Goal: Information Seeking & Learning: Learn about a topic

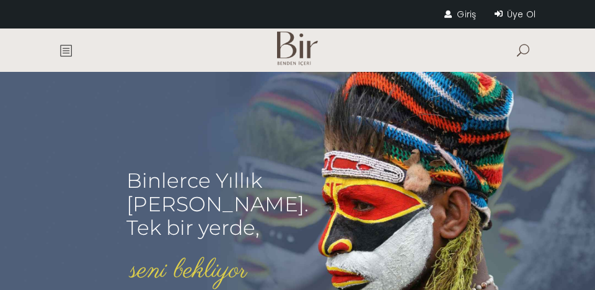
click at [457, 18] on link "Giriş" at bounding box center [460, 14] width 32 height 12
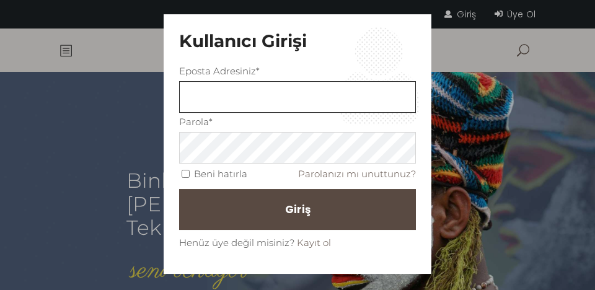
click at [338, 100] on input "text" at bounding box center [297, 97] width 237 height 32
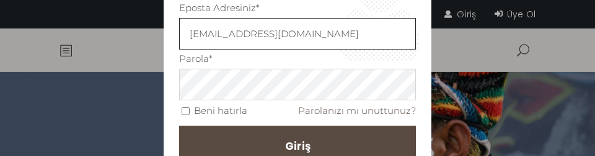
click at [179, 126] on button "Giriş" at bounding box center [297, 146] width 237 height 41
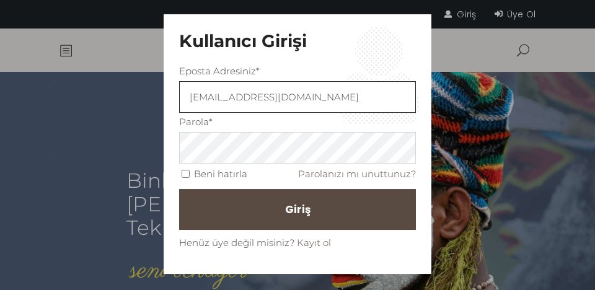
click at [338, 83] on input "selenscelik@gmail.com" at bounding box center [297, 97] width 237 height 32
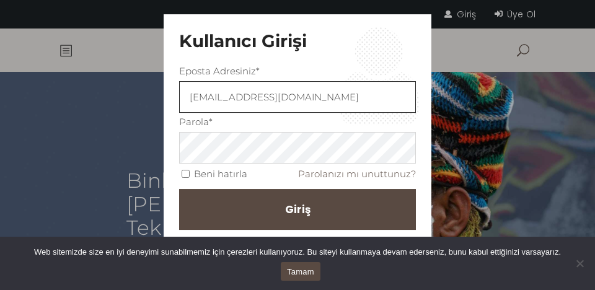
click at [338, 83] on input "Fouvizm.5selenscelik@gmail.com" at bounding box center [297, 97] width 237 height 32
click at [235, 100] on input "Fouvizm.5selenscelik@gmail.com" at bounding box center [297, 97] width 237 height 32
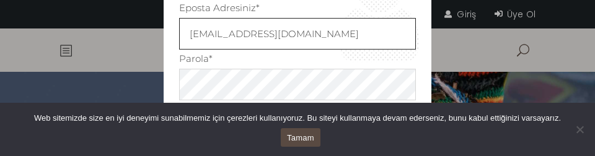
type input "selenscelik@gmail.com"
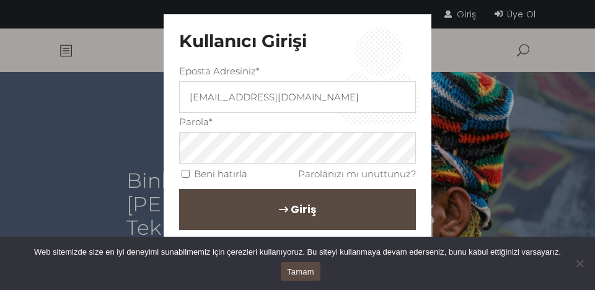
click at [235, 196] on button "Giriş" at bounding box center [297, 209] width 237 height 41
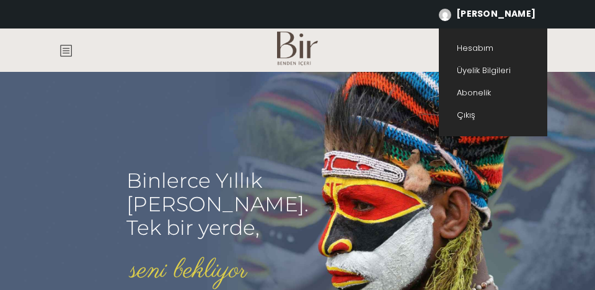
click at [520, 18] on span "[PERSON_NAME]" at bounding box center [495, 13] width 79 height 12
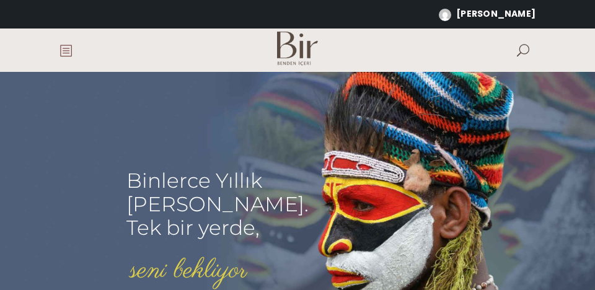
click at [67, 44] on span at bounding box center [65, 50] width 12 height 12
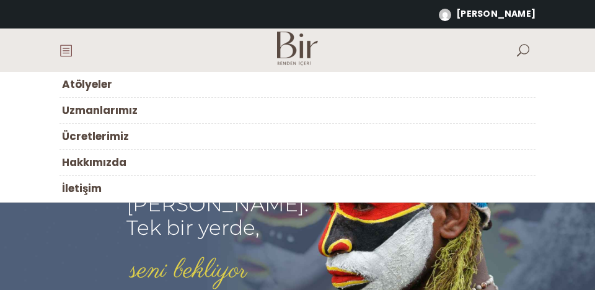
click at [76, 87] on span "Atölyeler" at bounding box center [87, 84] width 50 height 15
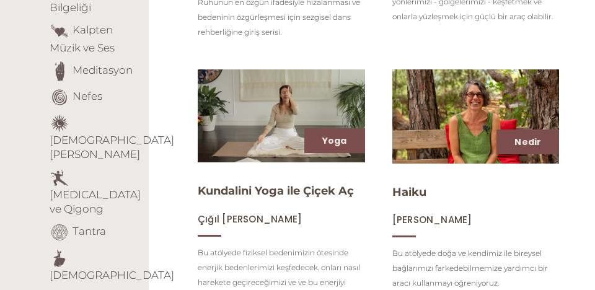
scroll to position [437, 0]
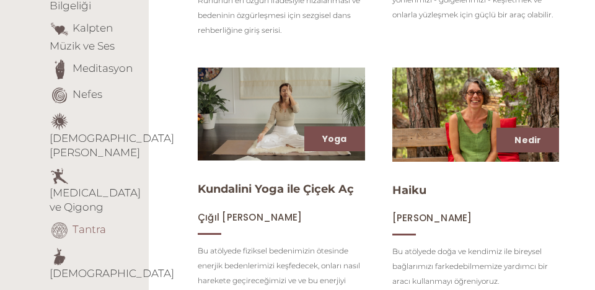
click at [87, 223] on link "Tantra" at bounding box center [88, 229] width 33 height 12
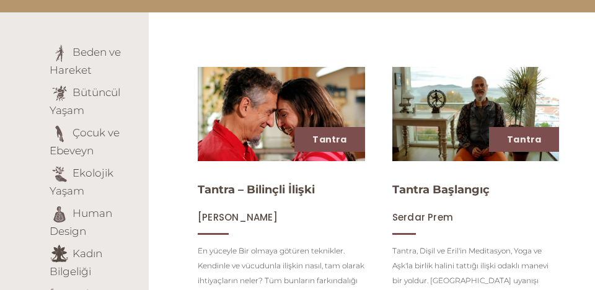
scroll to position [185, 0]
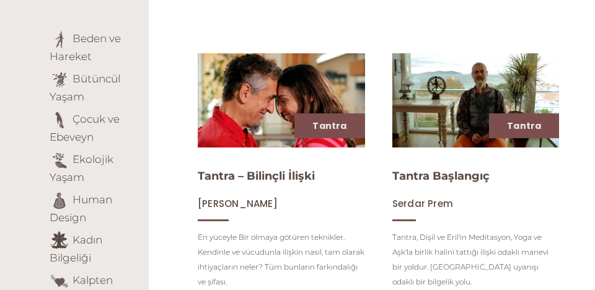
click at [212, 122] on img at bounding box center [281, 100] width 172 height 97
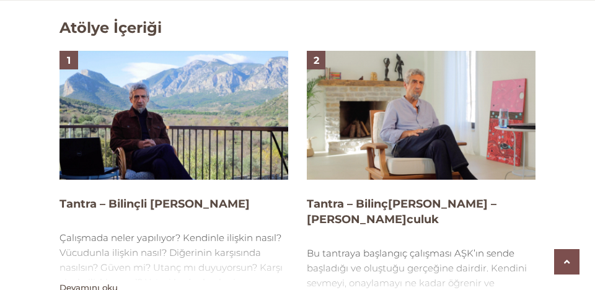
scroll to position [895, 0]
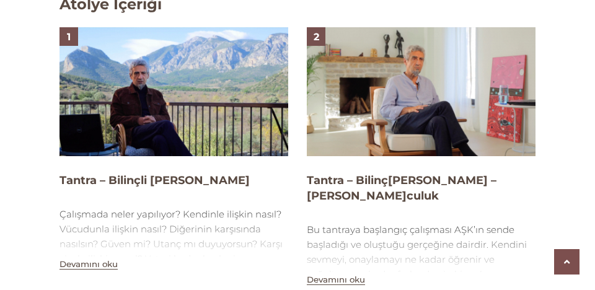
click at [378, 160] on div "2 Tantra – Bilinçli İlişki – [PERSON_NAME]culuk Bu tantraya başlangıç çalışması…" at bounding box center [421, 156] width 229 height 259
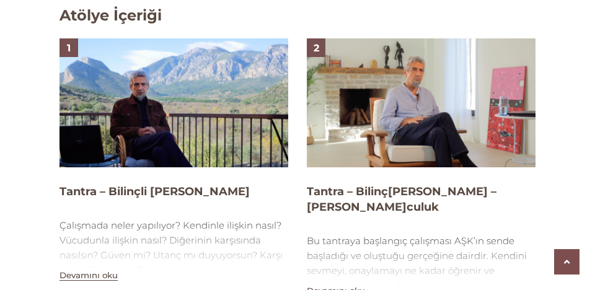
scroll to position [904, 0]
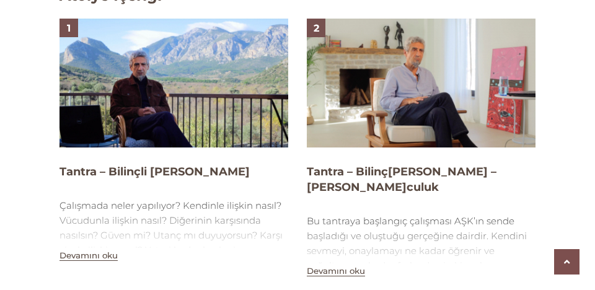
click at [378, 168] on h4 "Tantra – Bilinç[PERSON_NAME] – [PERSON_NAME]culuk" at bounding box center [421, 179] width 229 height 31
click at [378, 134] on img at bounding box center [421, 83] width 229 height 129
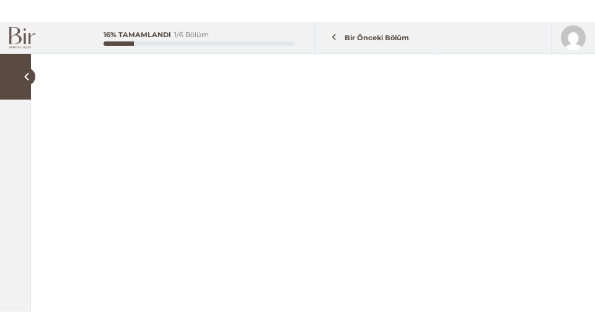
scroll to position [143, 0]
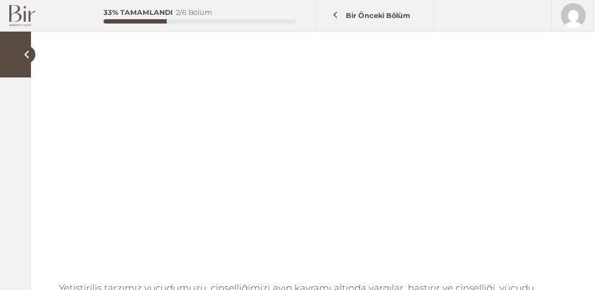
scroll to position [142, 0]
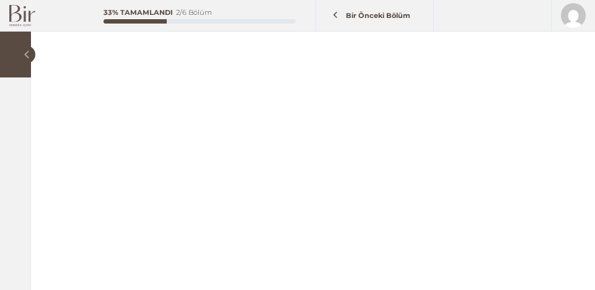
click at [26, 53] on span at bounding box center [26, 54] width 17 height 17
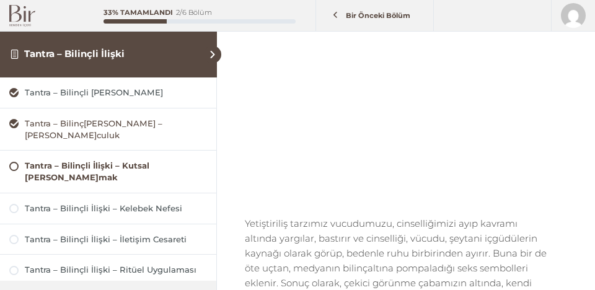
click at [35, 121] on div "Tantra – Bilinç[PERSON_NAME] – [PERSON_NAME]culuk" at bounding box center [116, 130] width 182 height 24
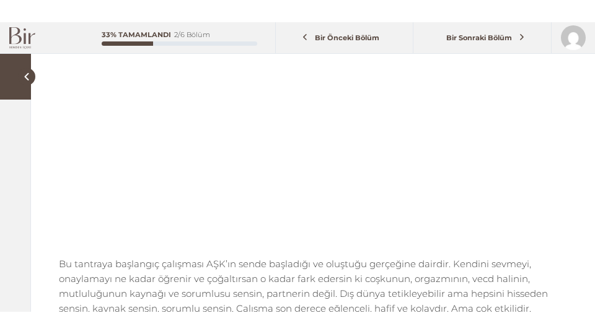
scroll to position [199, 0]
